Goal: Find specific page/section: Find specific page/section

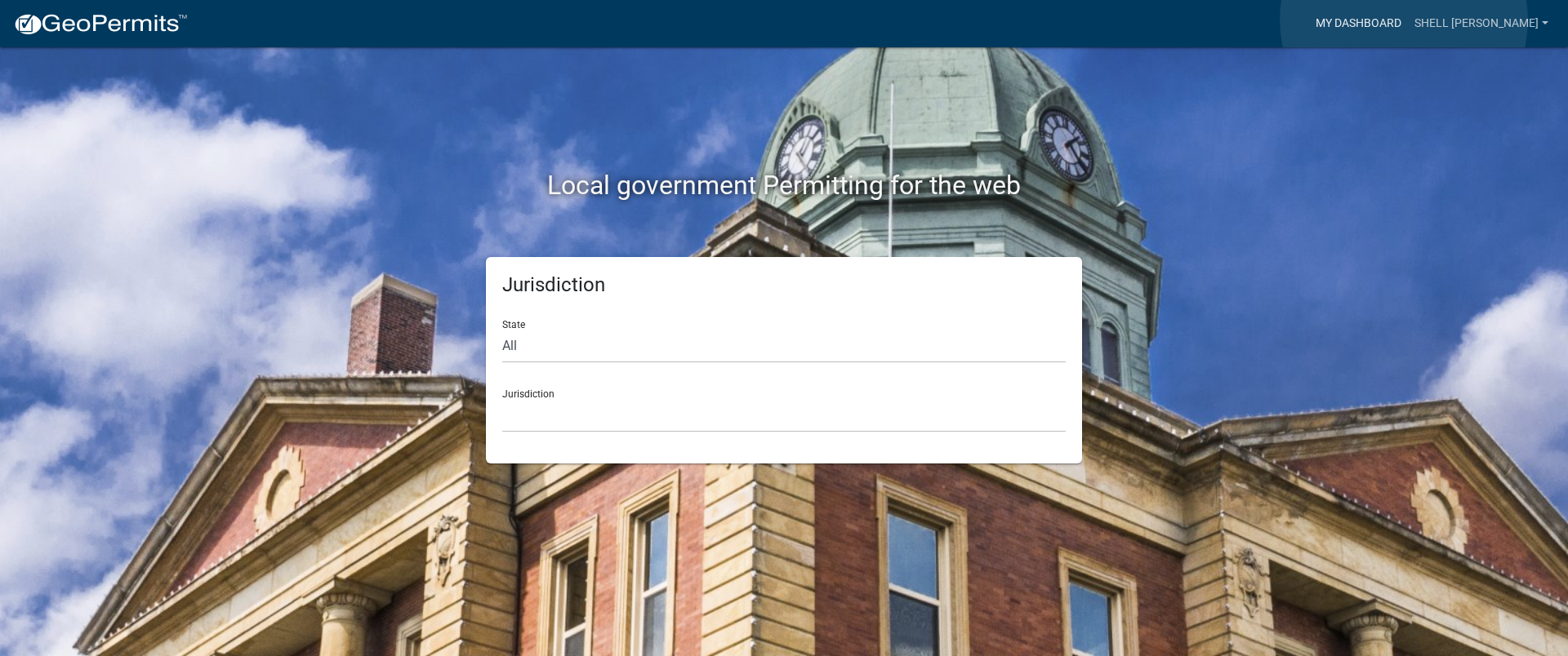
click at [1404, 19] on link "My Dashboard" at bounding box center [1358, 23] width 98 height 31
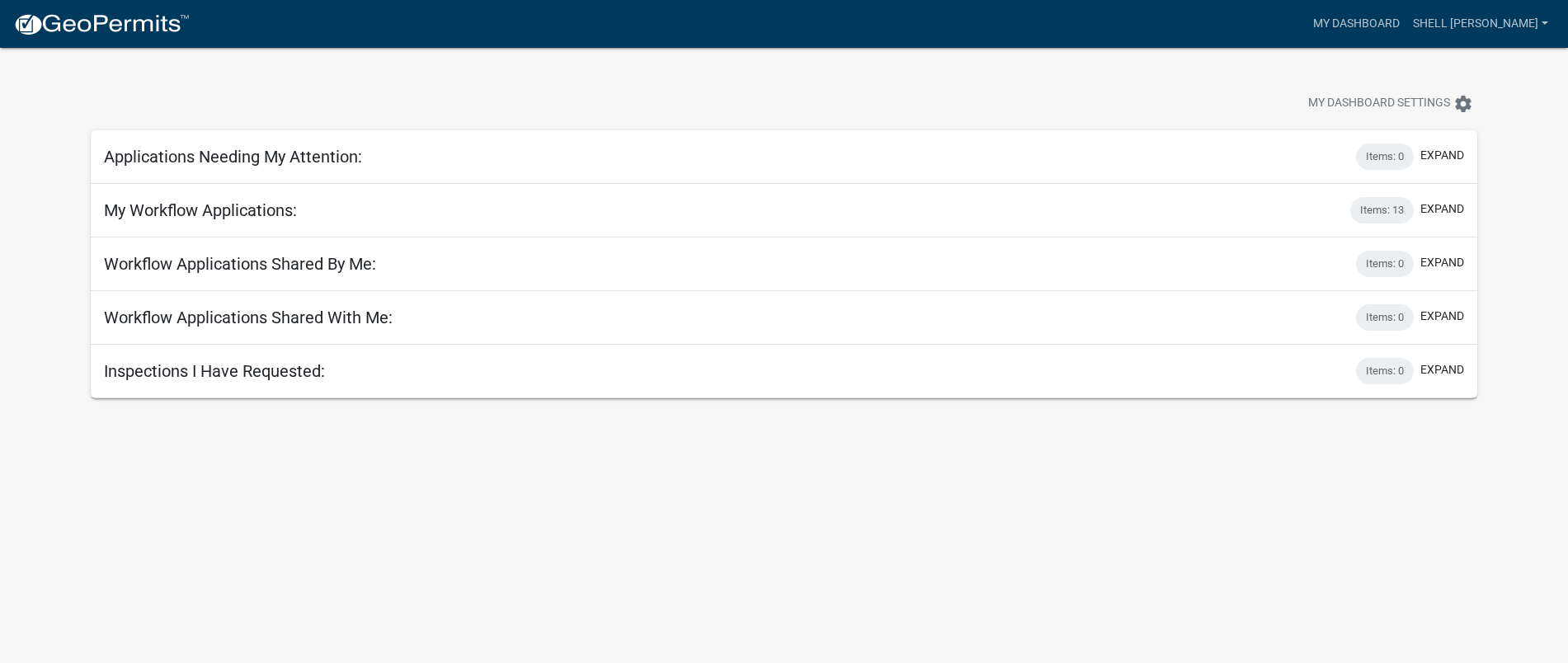
click at [106, 27] on img at bounding box center [101, 24] width 176 height 24
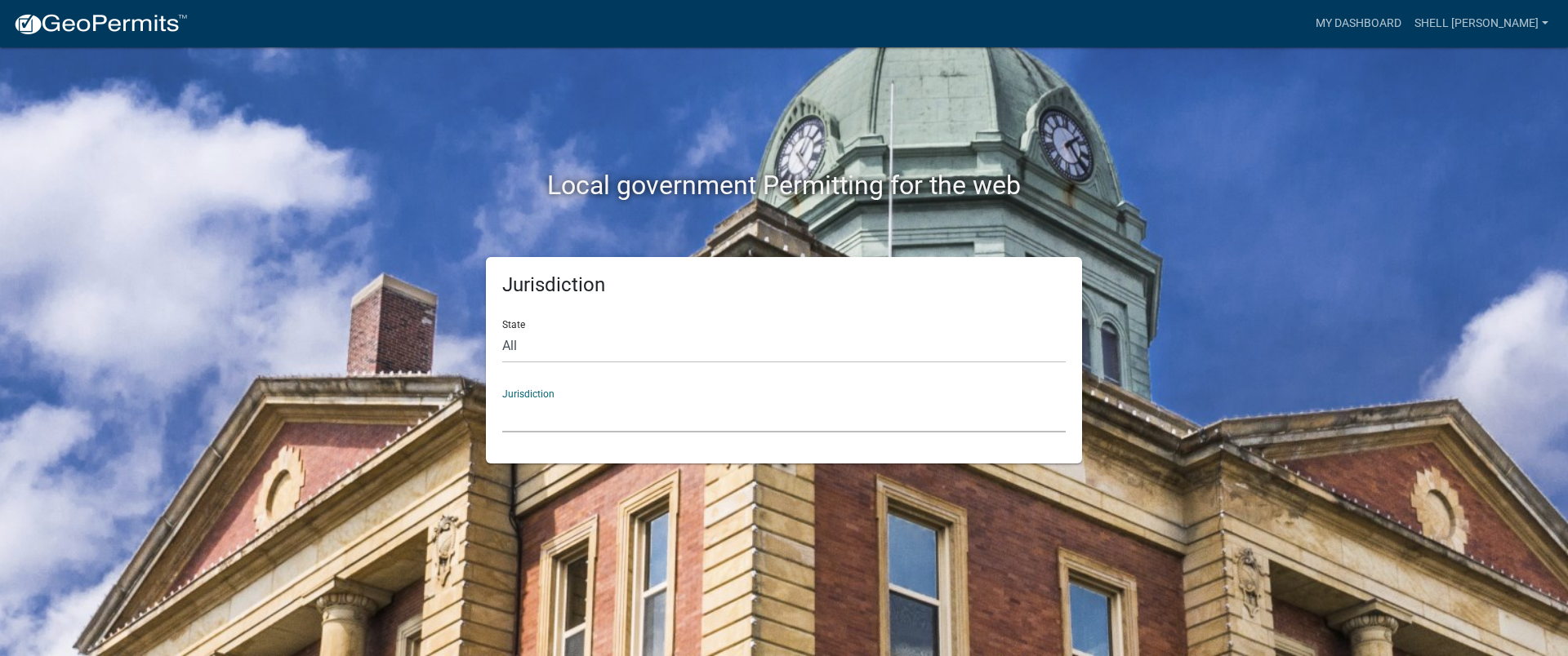
click at [526, 403] on select "[GEOGRAPHIC_DATA], [US_STATE] [GEOGRAPHIC_DATA], [US_STATE][PERSON_NAME][GEOGRA…" at bounding box center [784, 416] width 564 height 33
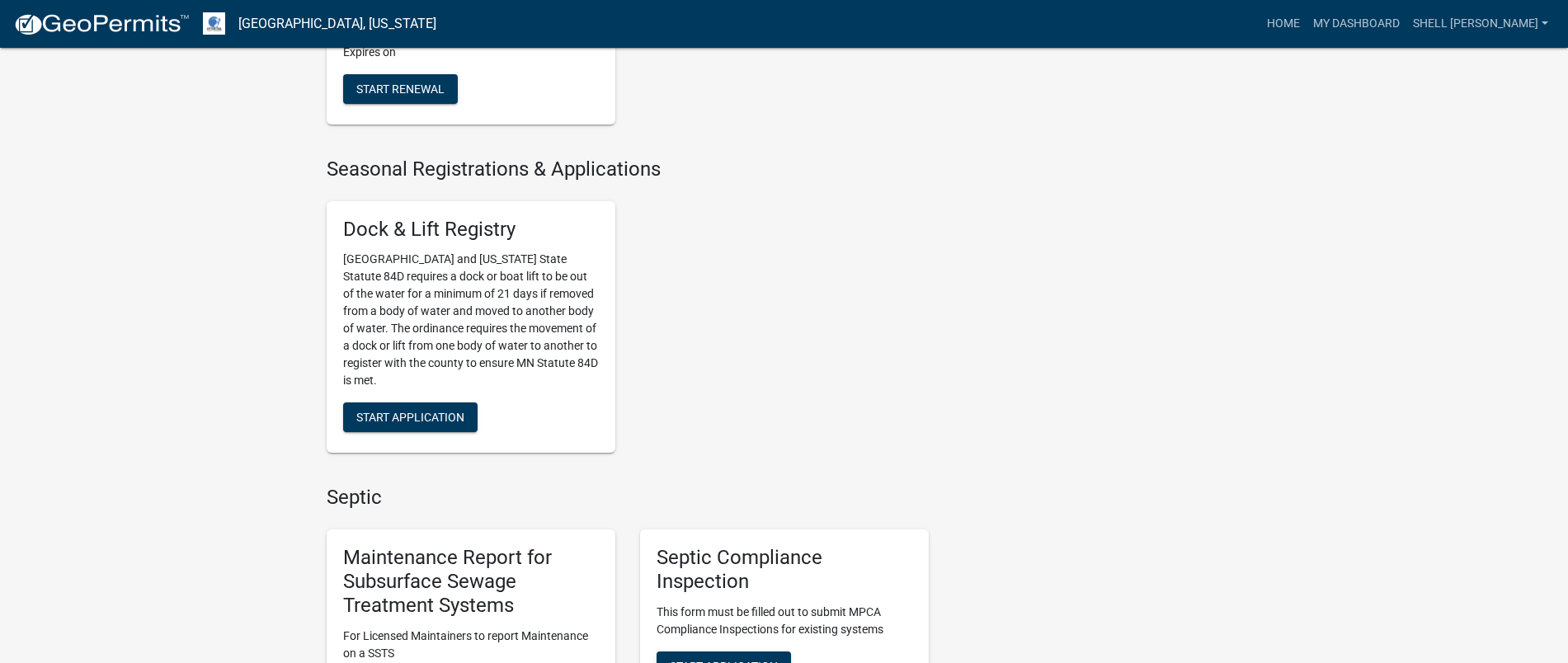
scroll to position [516, 0]
